Goal: Transaction & Acquisition: Purchase product/service

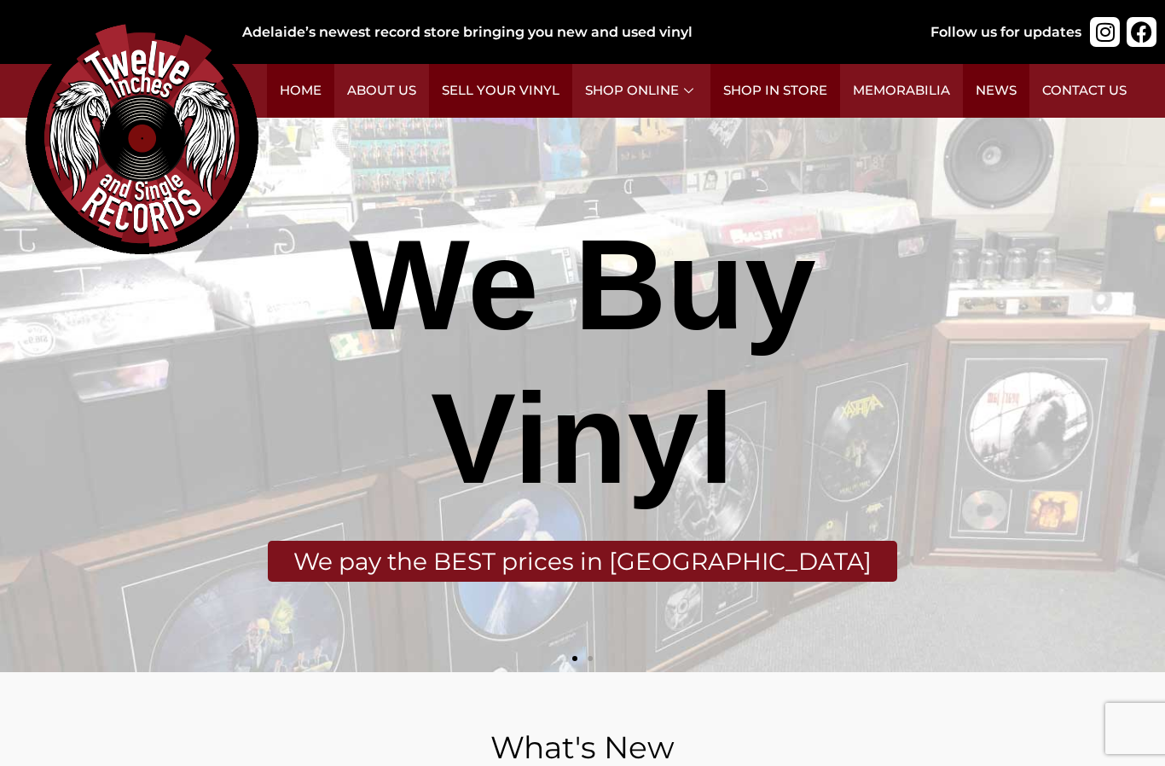
click at [712, 273] on h2 "Rock (311)" at bounding box center [743, 264] width 128 height 30
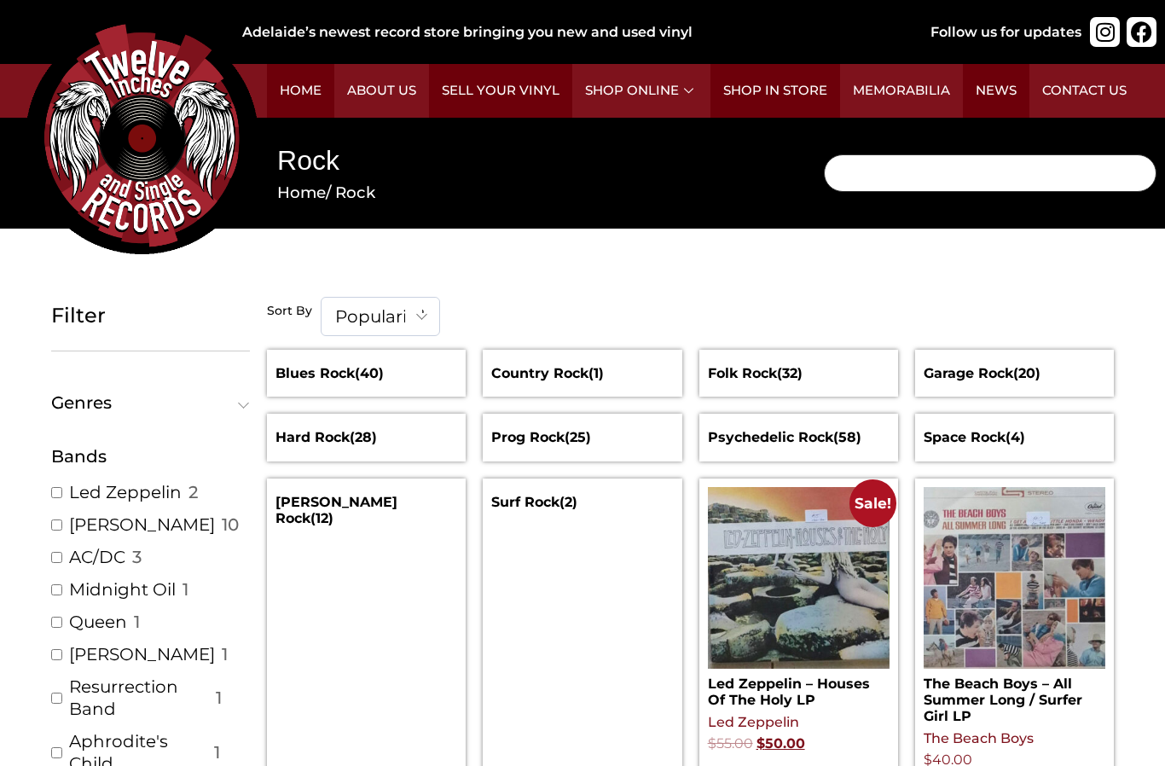
click at [990, 169] on input "Search" at bounding box center [990, 173] width 332 height 38
type input "Beach boys"
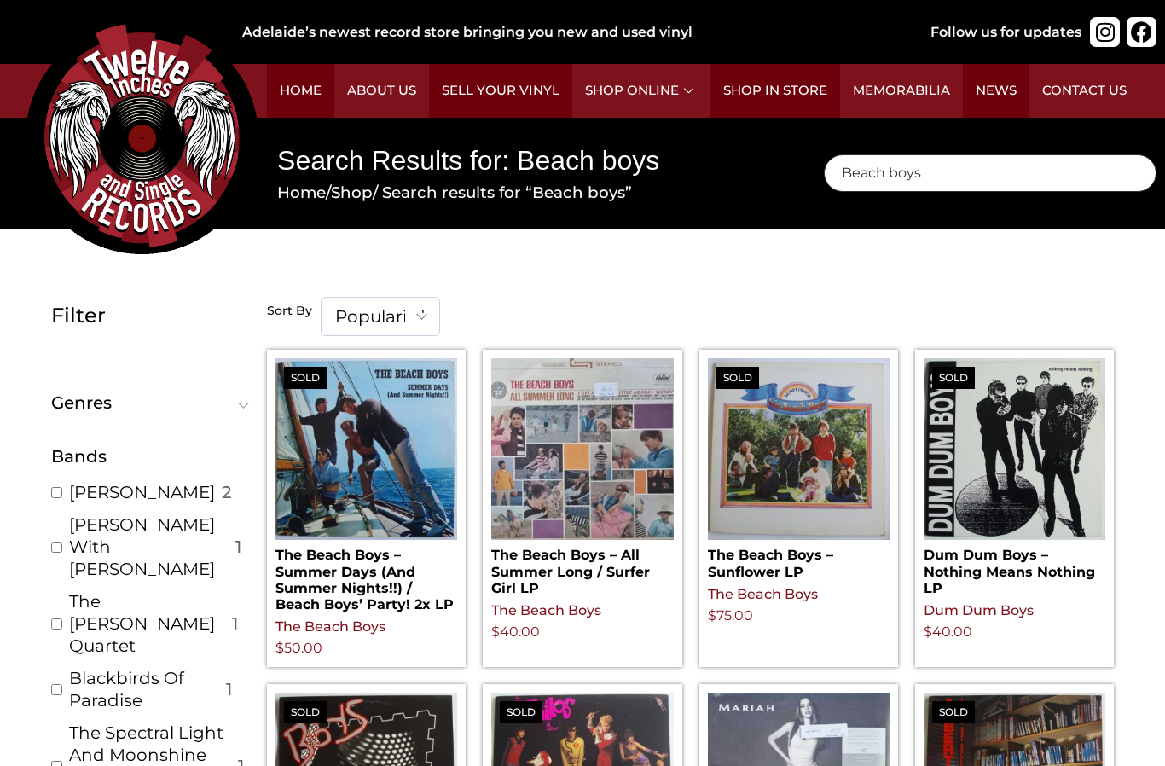
click at [990, 181] on input "Beach boys" at bounding box center [990, 173] width 332 height 38
type input "B"
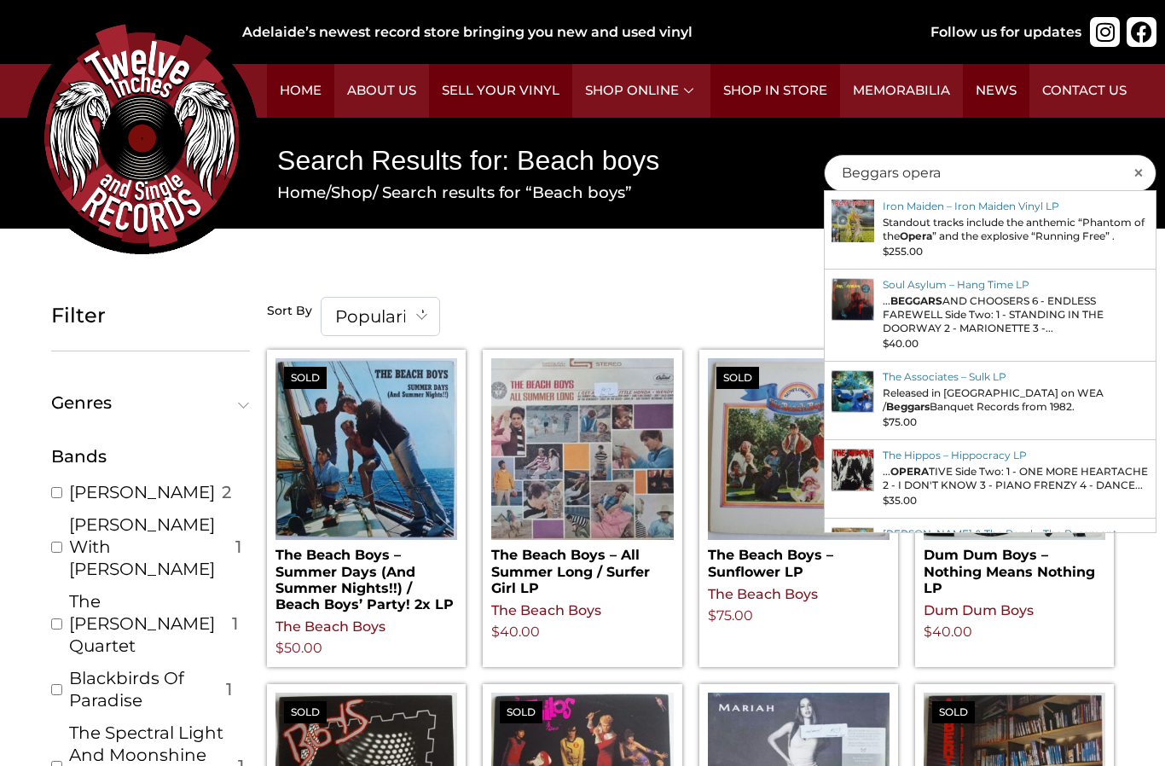
type input "Beggars opera"
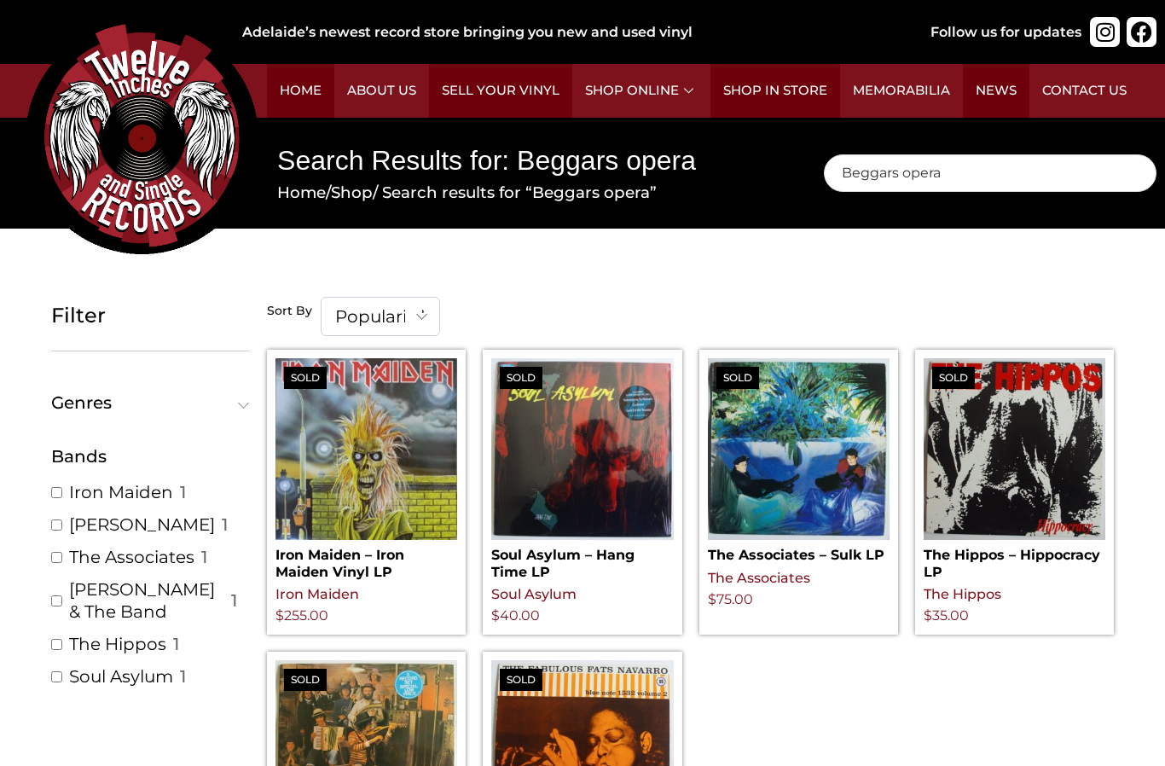
click at [234, 401] on span "Genres" at bounding box center [146, 402] width 191 height 17
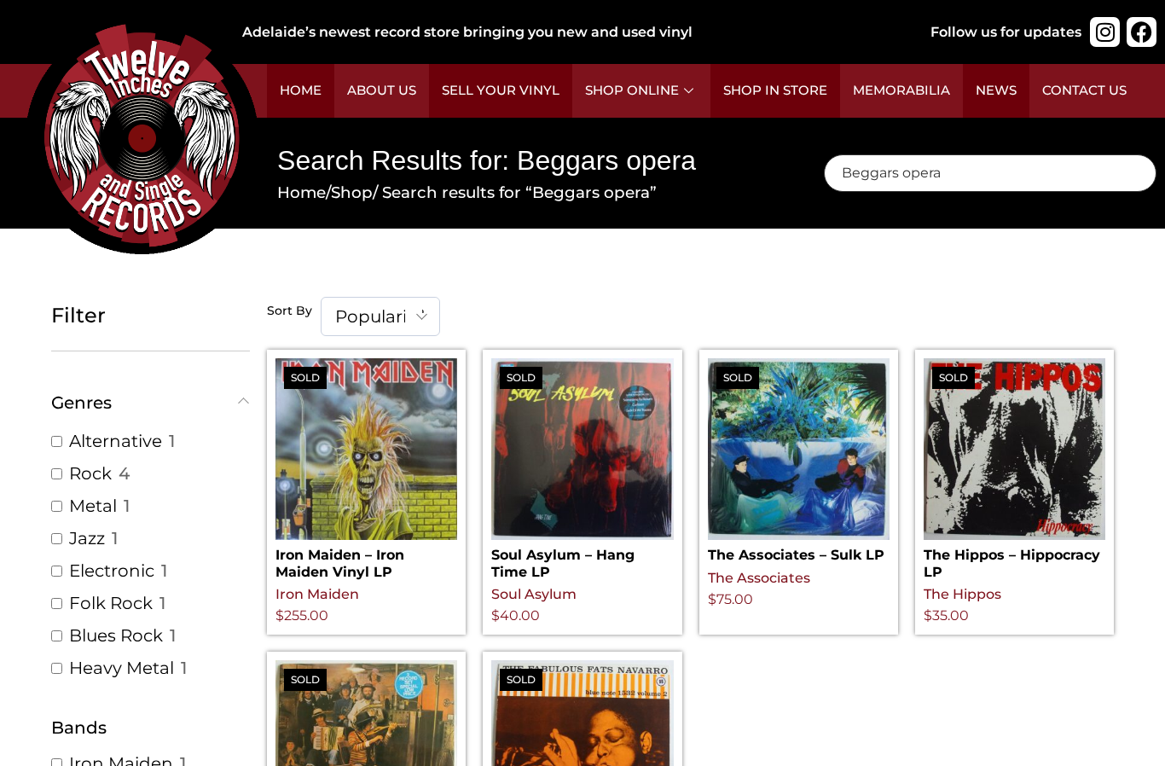
click at [1021, 167] on input "Beggars opera" at bounding box center [990, 173] width 332 height 38
type input "B"
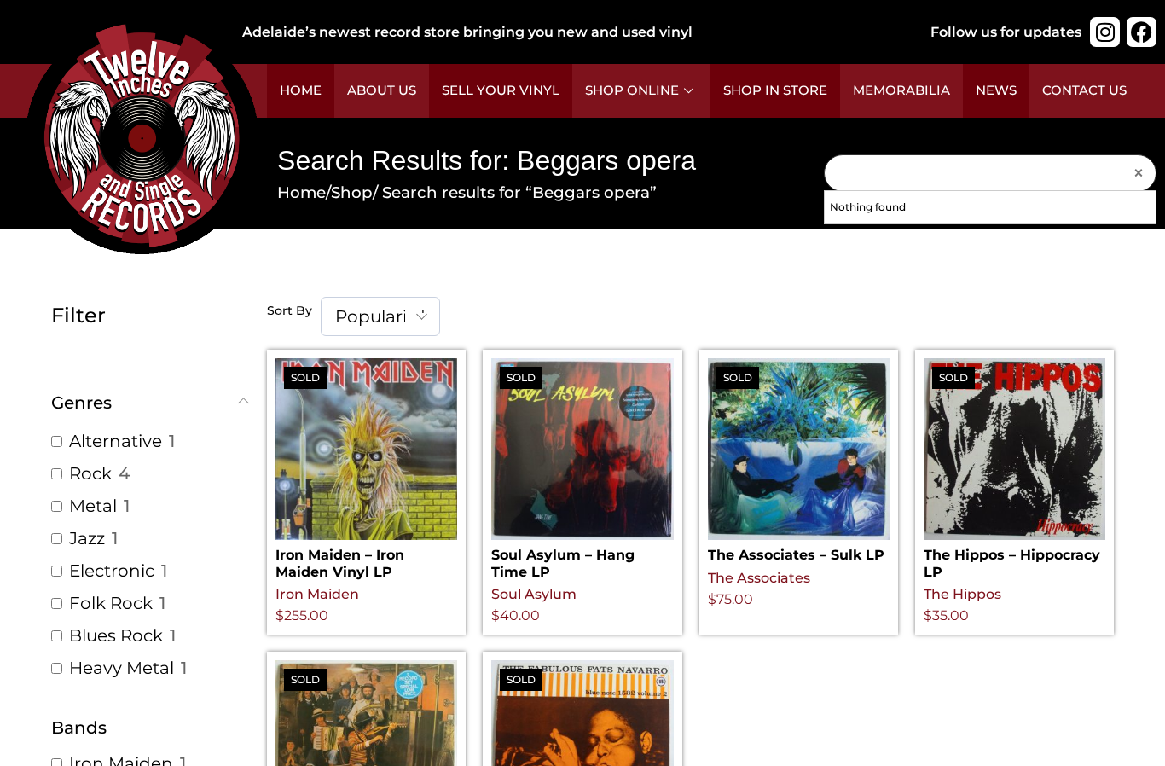
click at [1026, 176] on input "Search" at bounding box center [990, 173] width 332 height 38
type input "Spring"
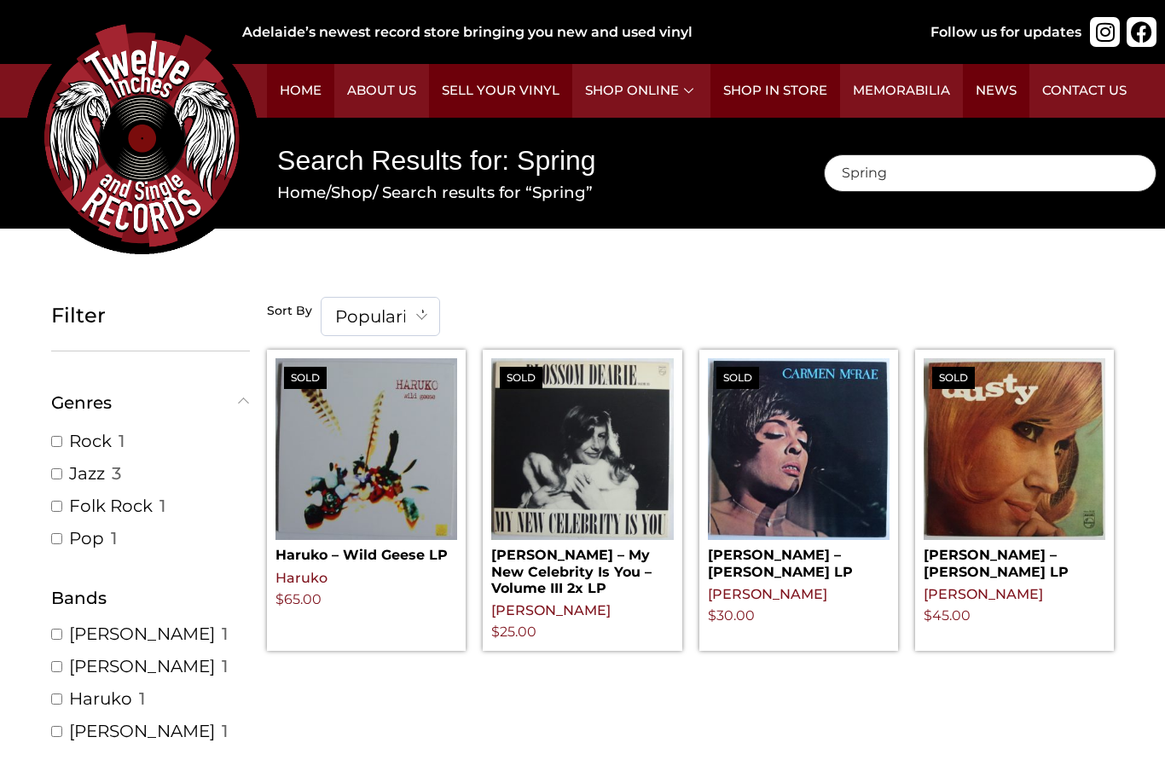
click at [976, 180] on input "Spring" at bounding box center [990, 173] width 332 height 38
type input "S"
type input "King crimson"
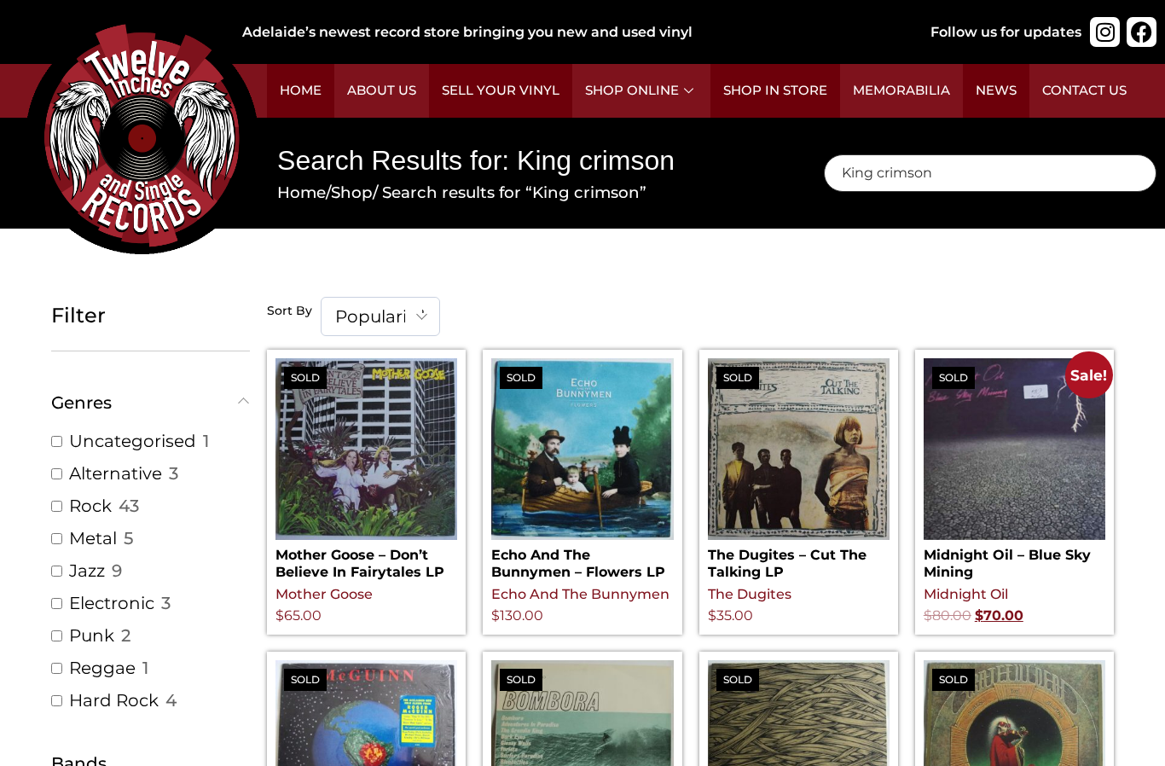
click at [1002, 161] on input "King crimson" at bounding box center [990, 173] width 332 height 38
type input "K"
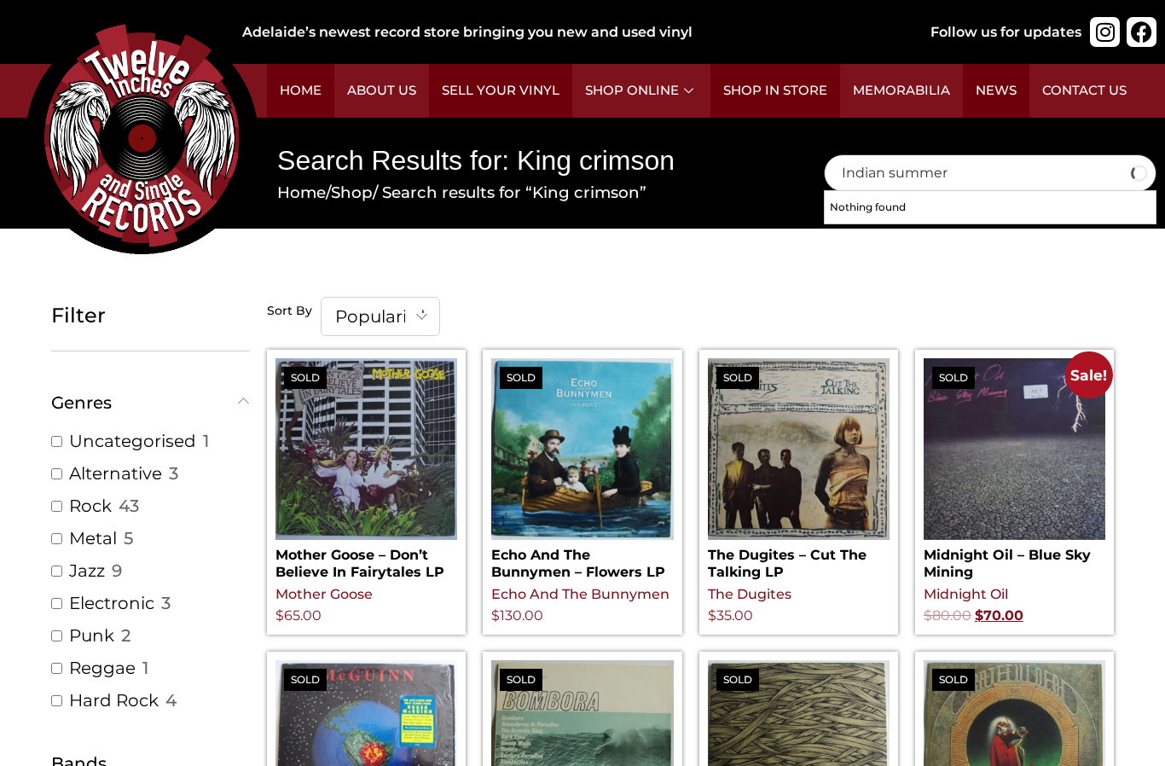
type input "Indian summer"
